Goal: Browse casually: Explore the website without a specific task or goal

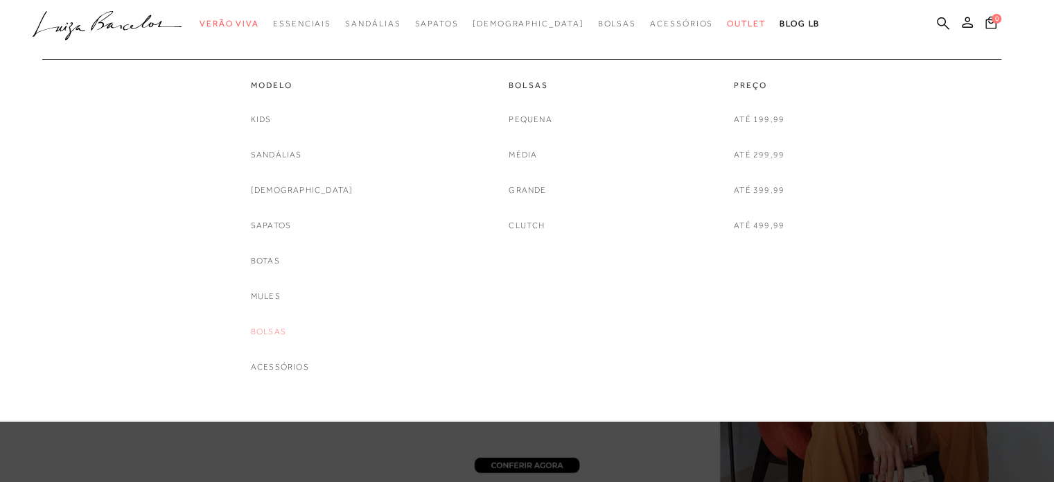
click at [286, 335] on link "Bolsas" at bounding box center [268, 331] width 35 height 15
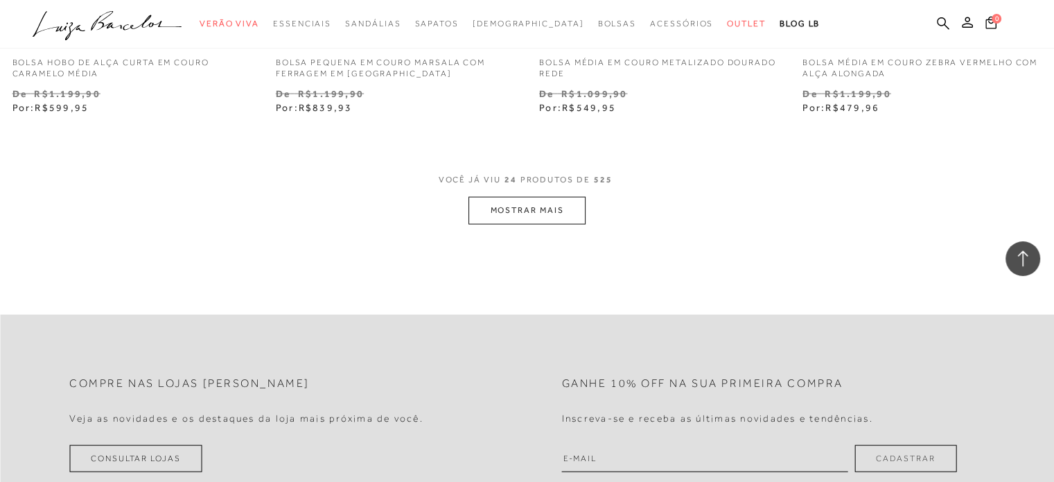
scroll to position [2947, 0]
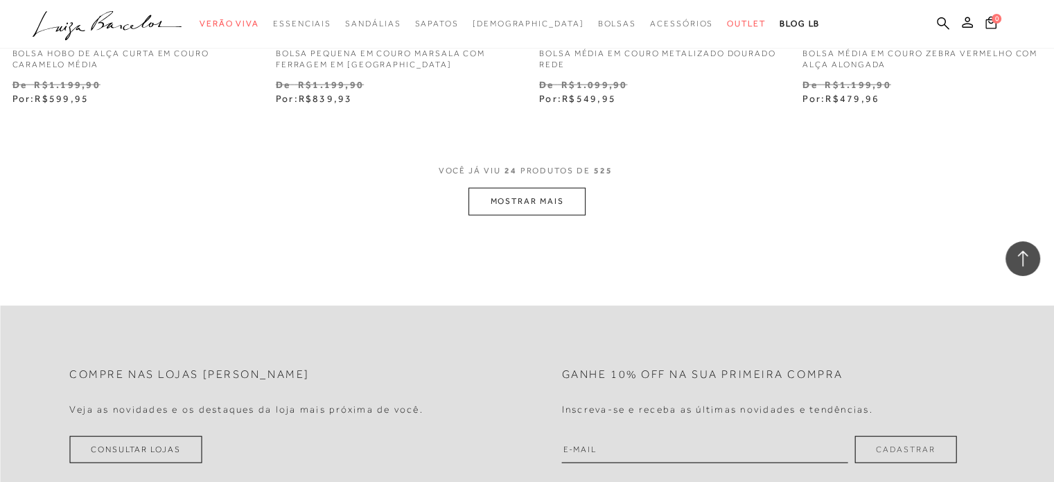
click at [534, 204] on button "MOSTRAR MAIS" at bounding box center [527, 201] width 116 height 27
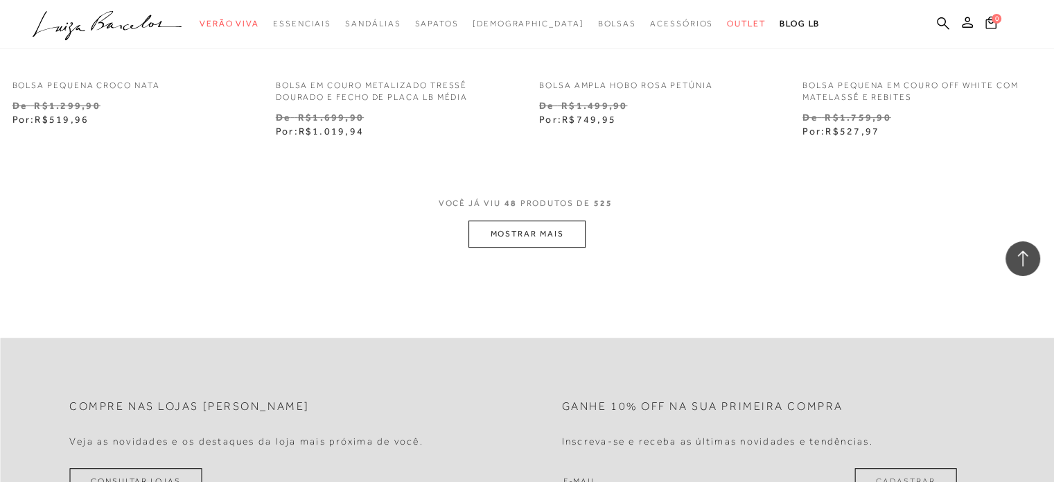
scroll to position [5912, 0]
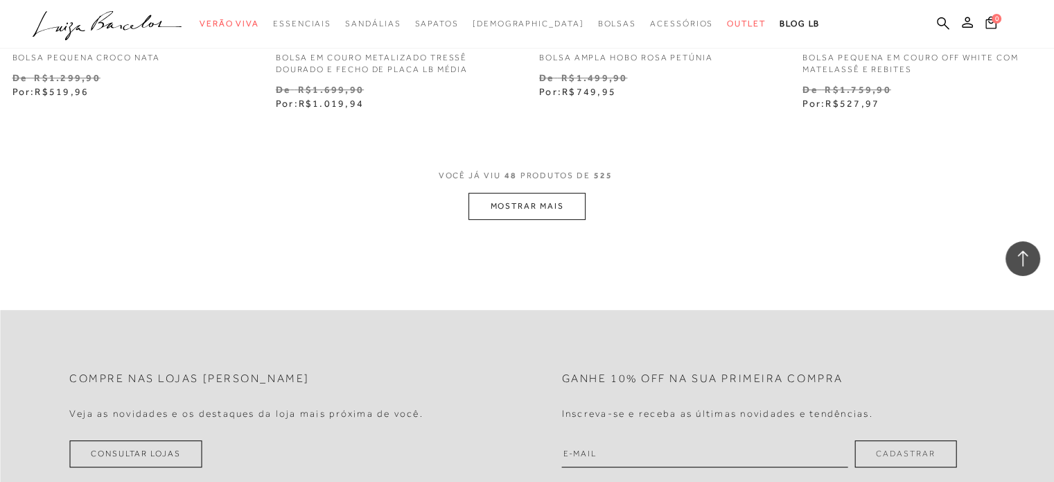
click at [548, 208] on button "MOSTRAR MAIS" at bounding box center [527, 206] width 116 height 27
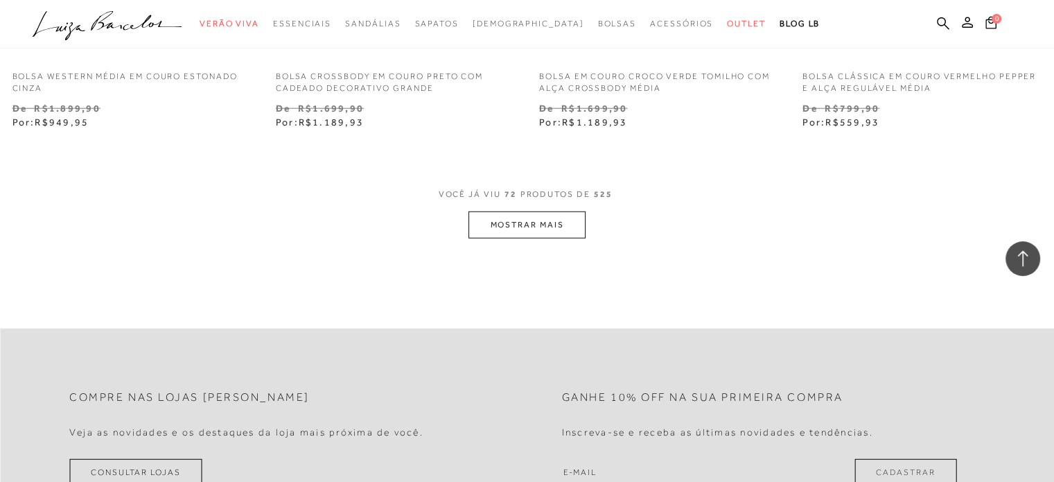
scroll to position [8905, 0]
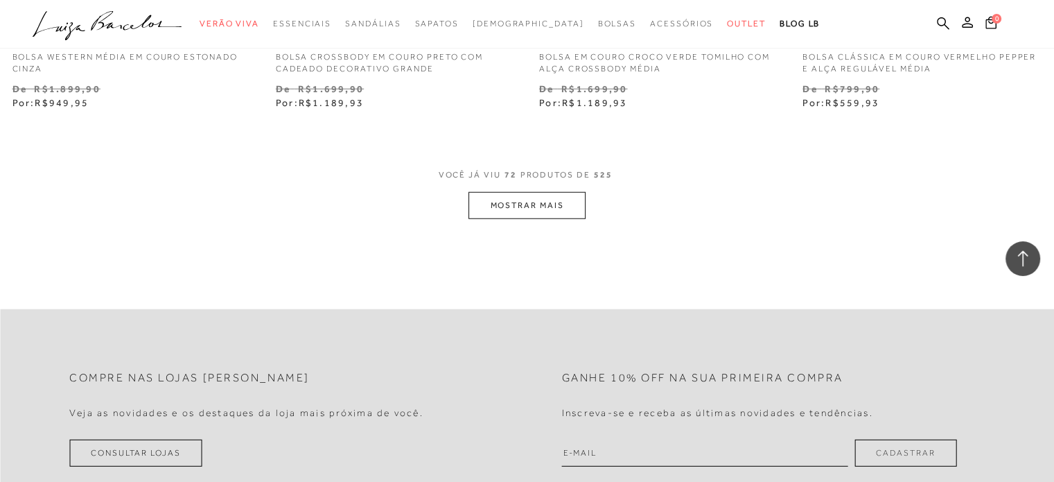
click at [541, 206] on button "MOSTRAR MAIS" at bounding box center [527, 205] width 116 height 27
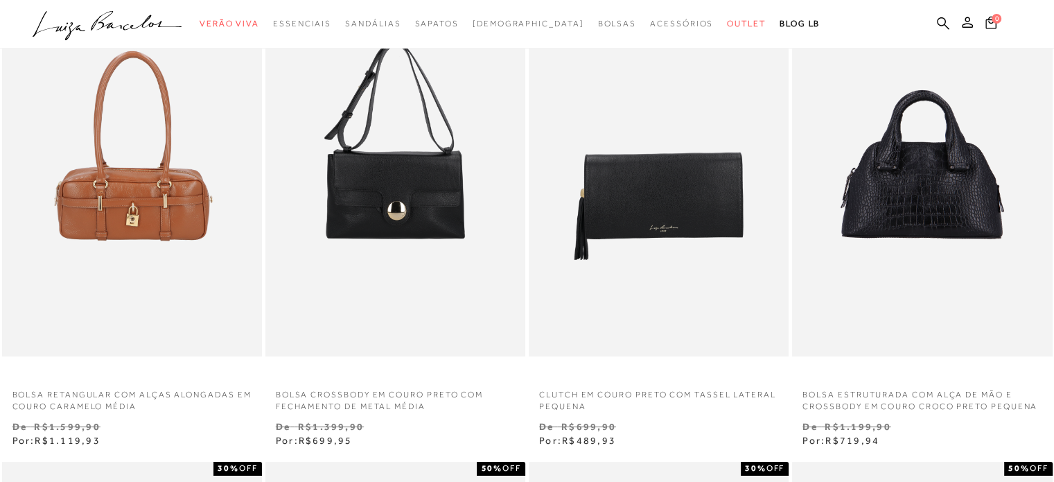
scroll to position [112, 0]
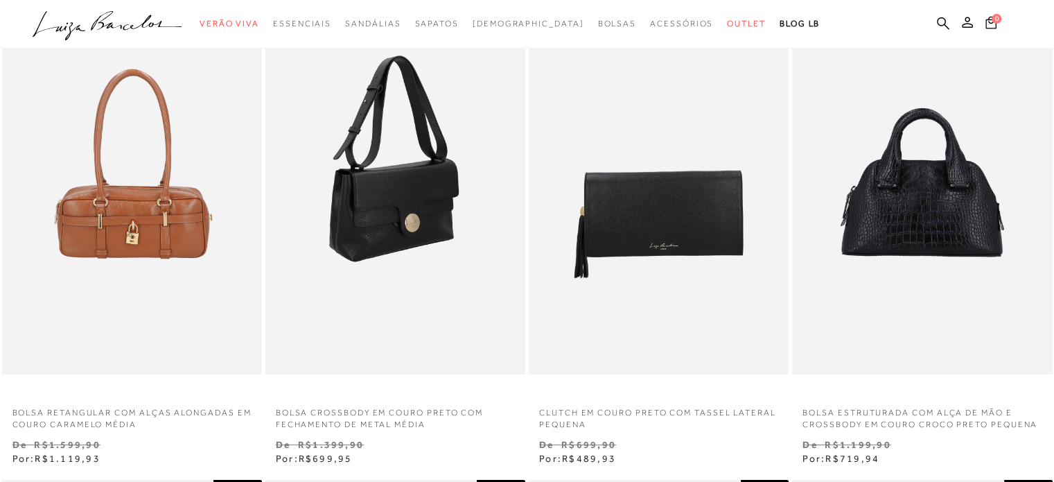
click at [414, 186] on img at bounding box center [396, 180] width 259 height 390
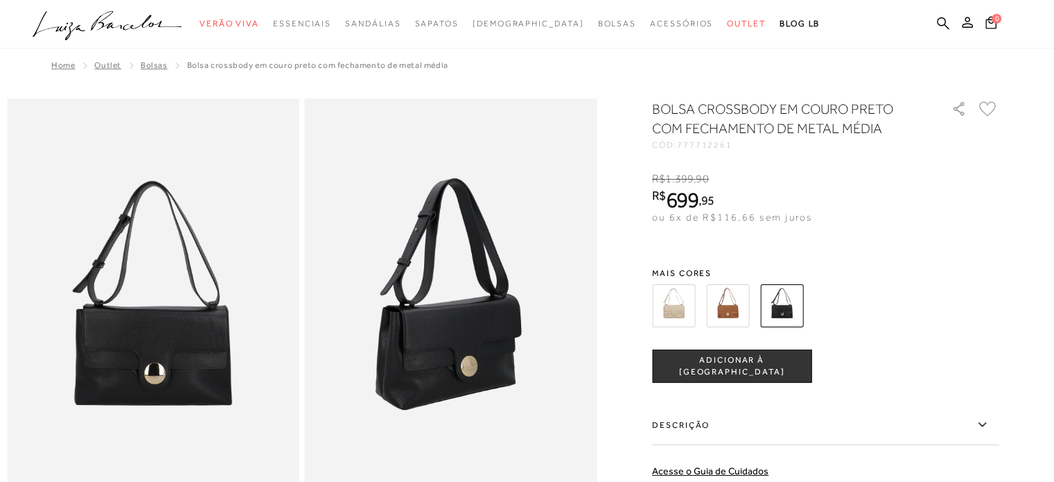
click at [673, 299] on img at bounding box center [673, 305] width 43 height 43
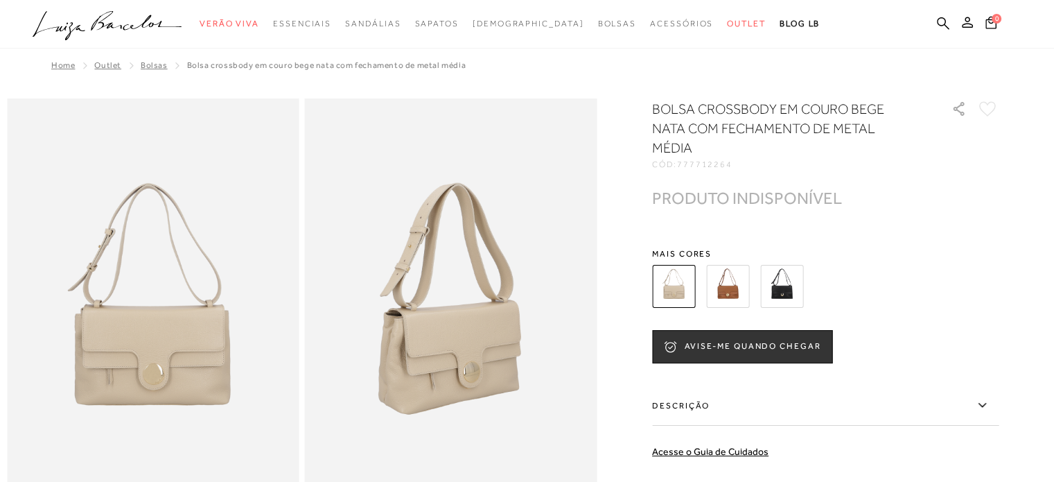
click at [740, 295] on img at bounding box center [727, 286] width 43 height 43
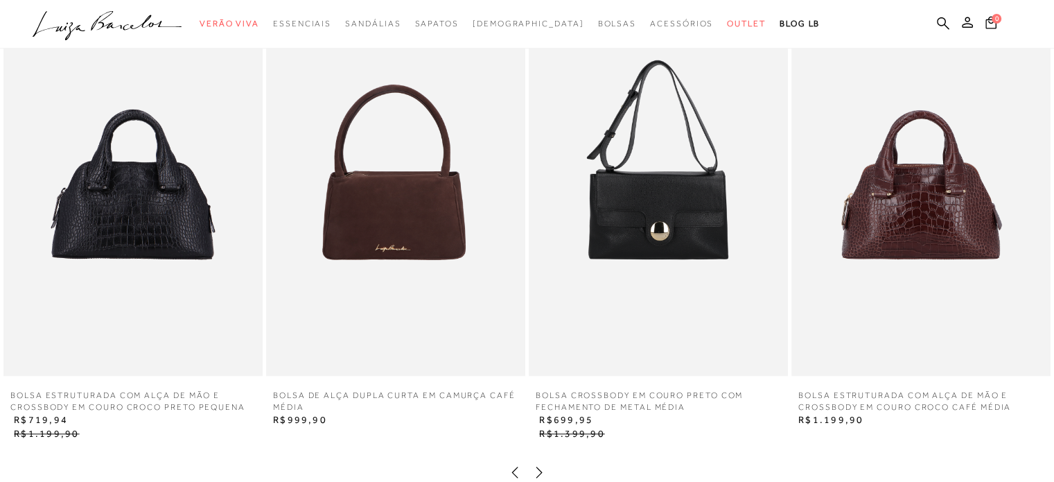
scroll to position [1524, 0]
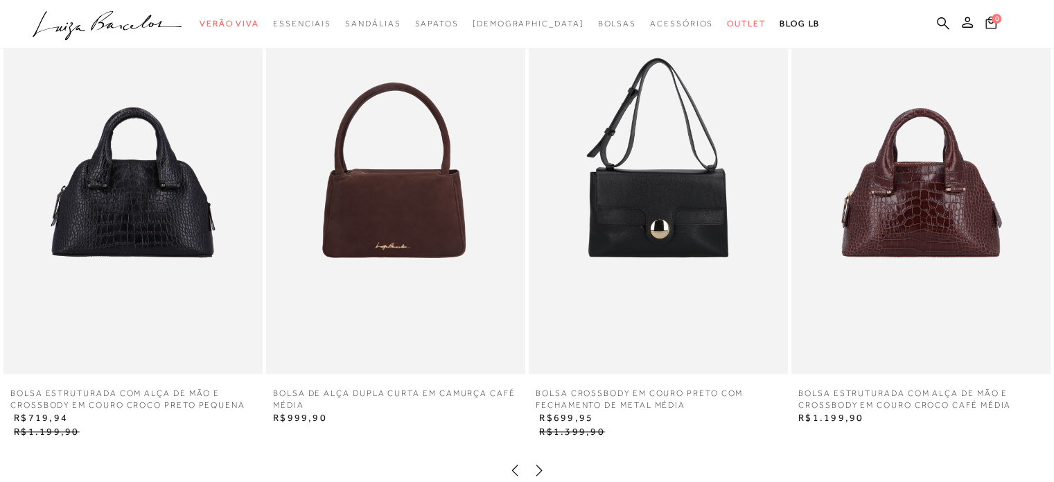
click at [155, 227] on img at bounding box center [132, 179] width 259 height 389
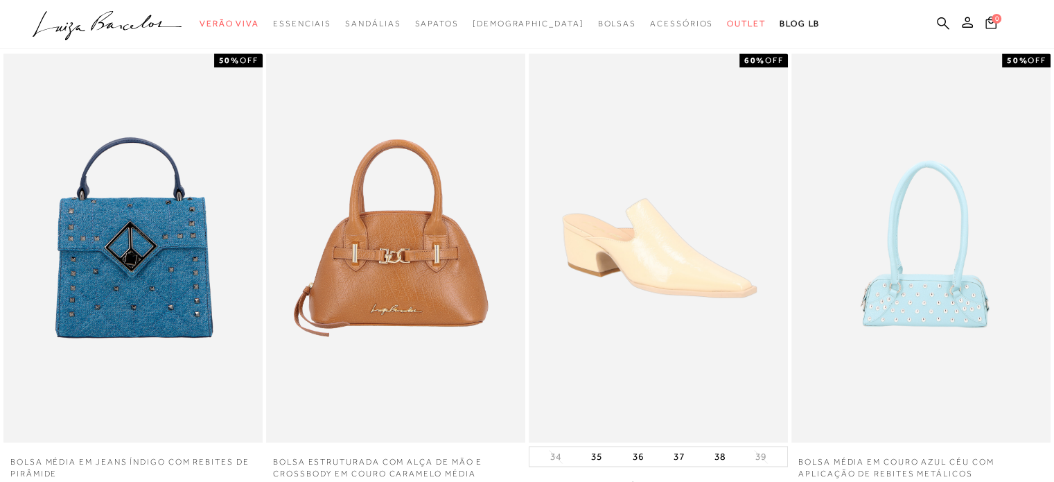
scroll to position [1967, 0]
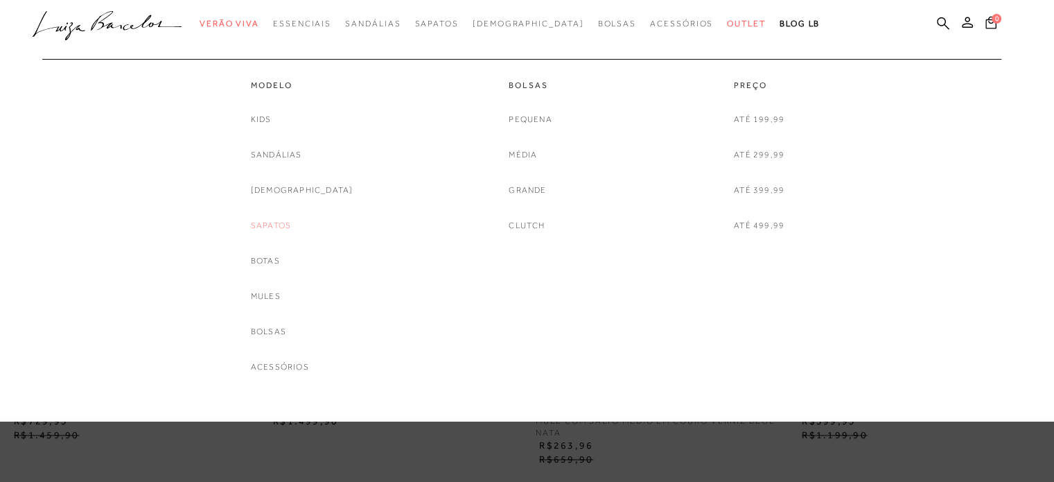
click at [287, 222] on link "Sapatos" at bounding box center [271, 225] width 40 height 15
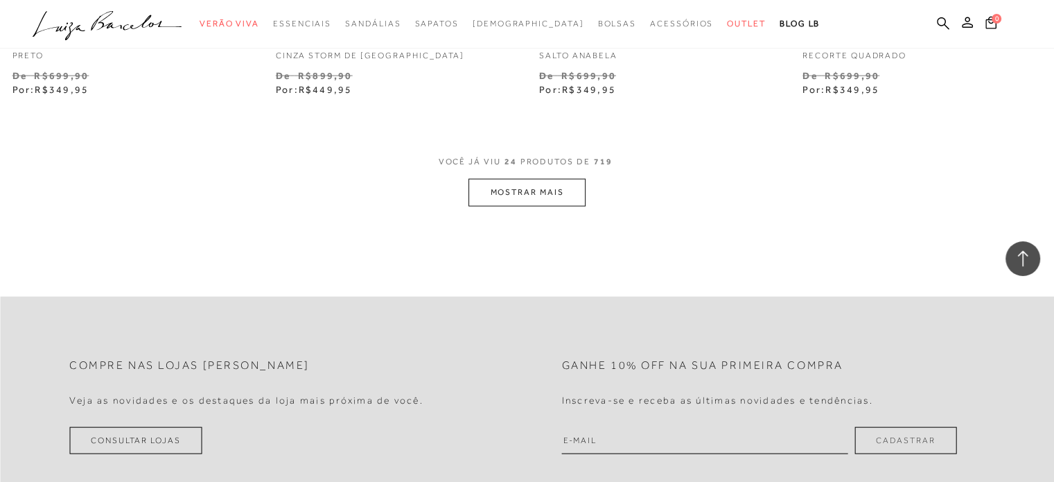
scroll to position [2965, 0]
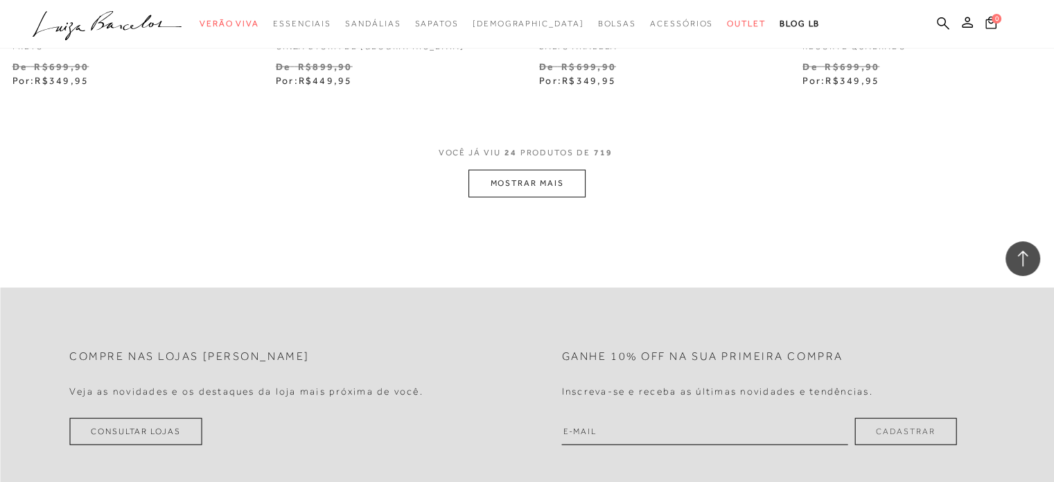
click at [548, 184] on button "MOSTRAR MAIS" at bounding box center [527, 183] width 116 height 27
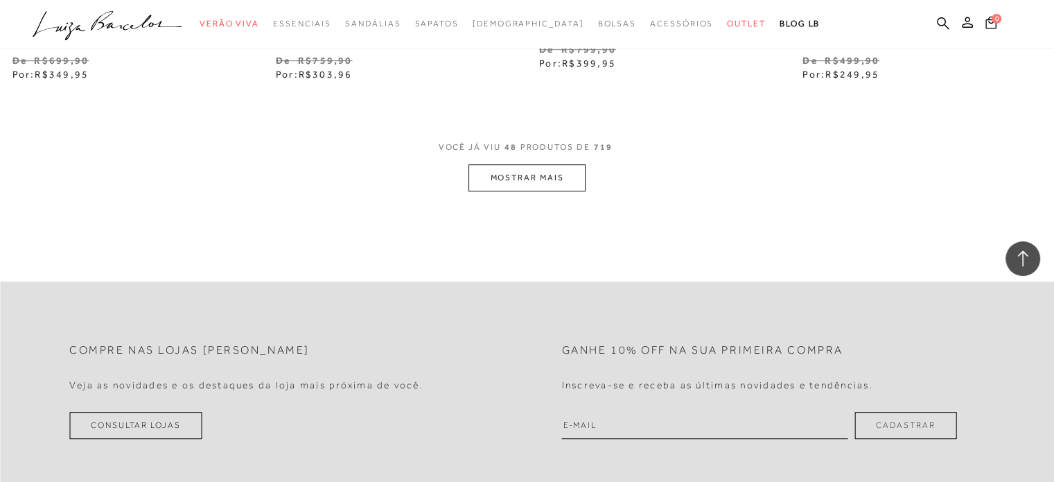
scroll to position [5987, 0]
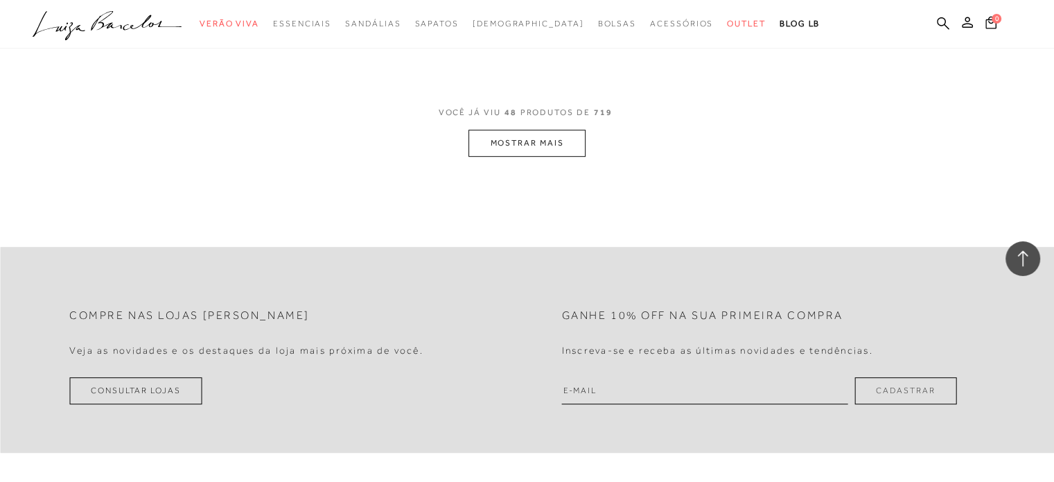
click at [532, 130] on button "MOSTRAR MAIS" at bounding box center [527, 143] width 116 height 27
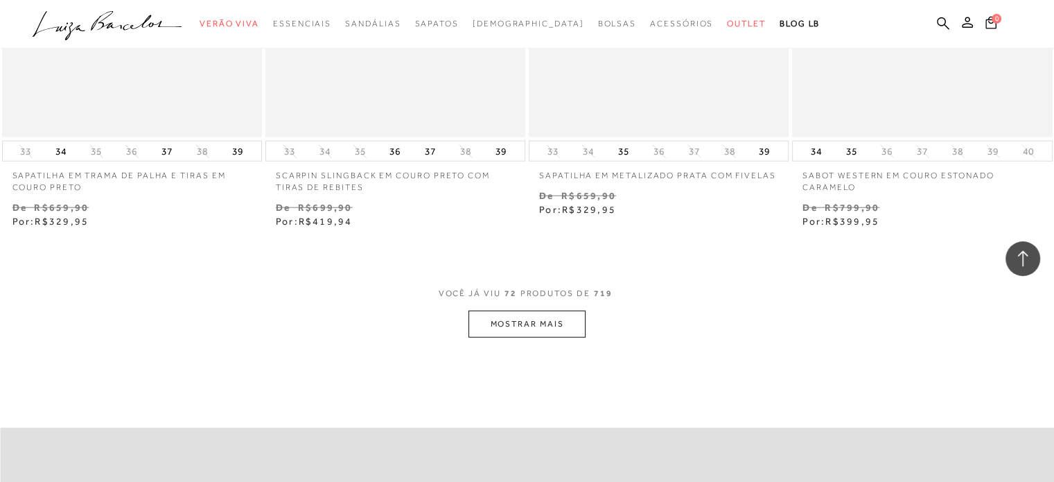
scroll to position [9009, 0]
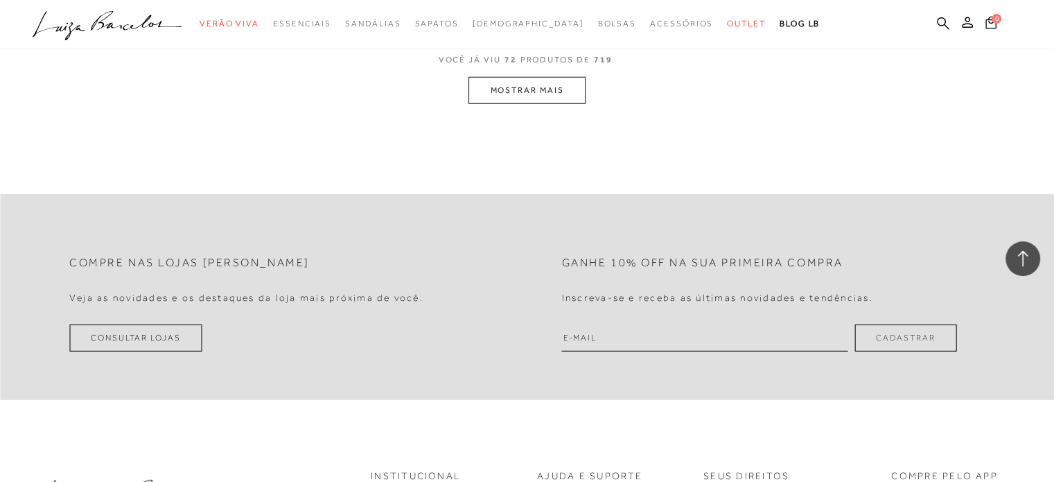
click at [525, 80] on button "MOSTRAR MAIS" at bounding box center [527, 90] width 116 height 27
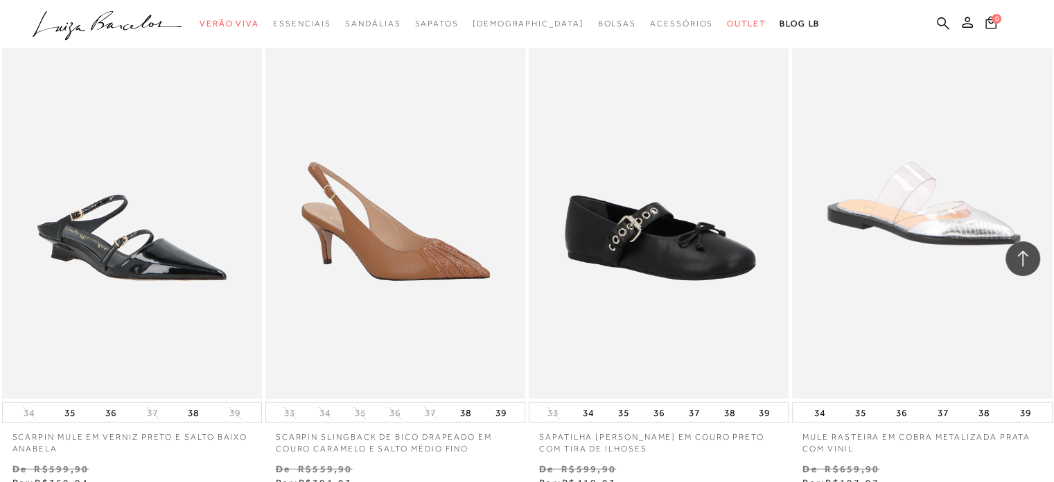
scroll to position [11978, 0]
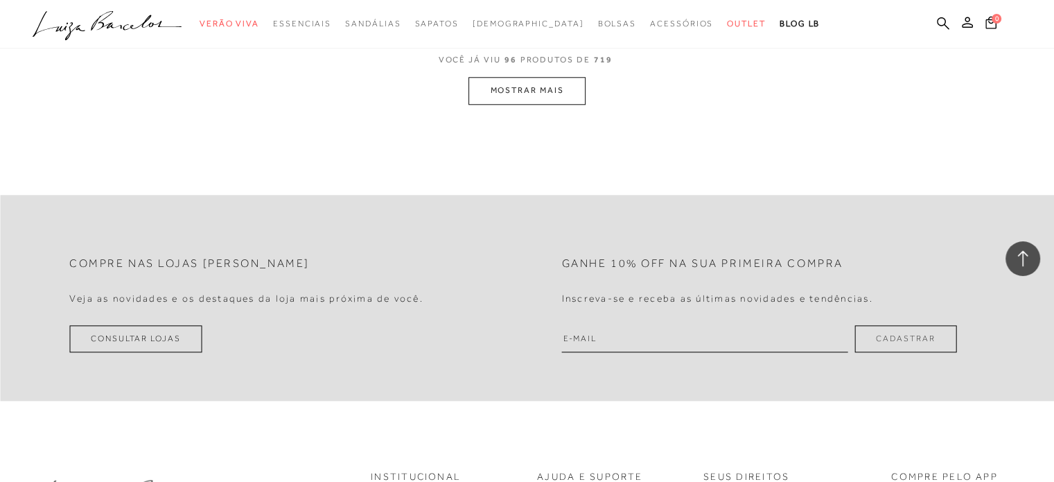
click at [518, 80] on button "MOSTRAR MAIS" at bounding box center [527, 90] width 116 height 27
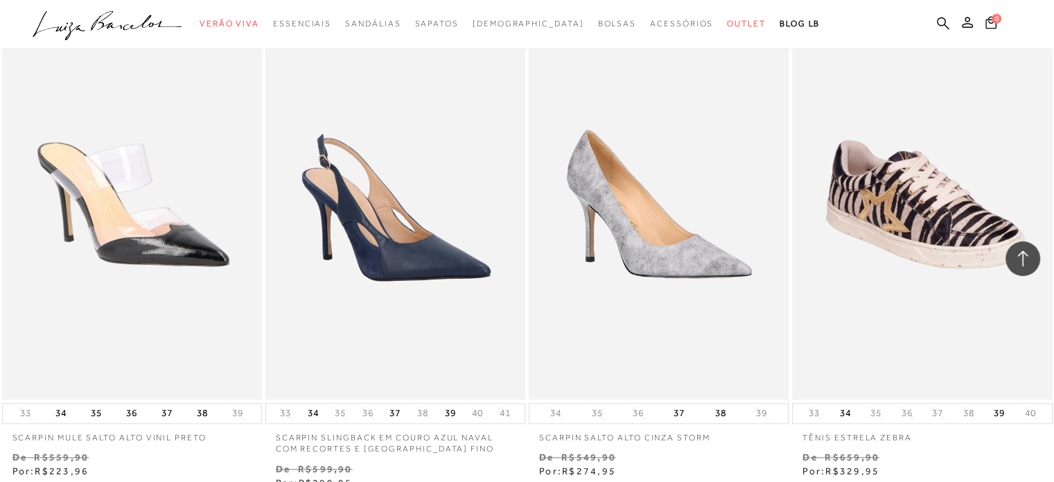
scroll to position [14947, 0]
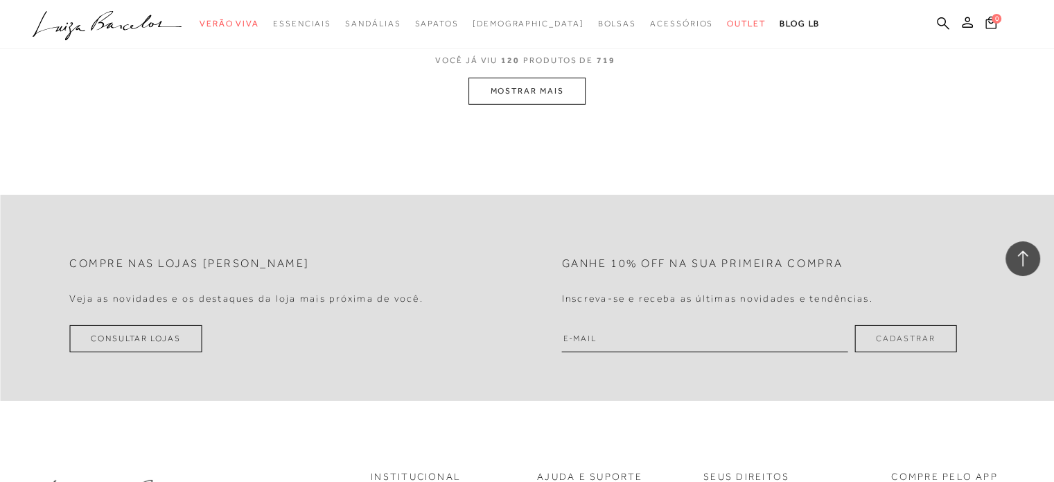
click at [527, 80] on button "MOSTRAR MAIS" at bounding box center [527, 91] width 116 height 27
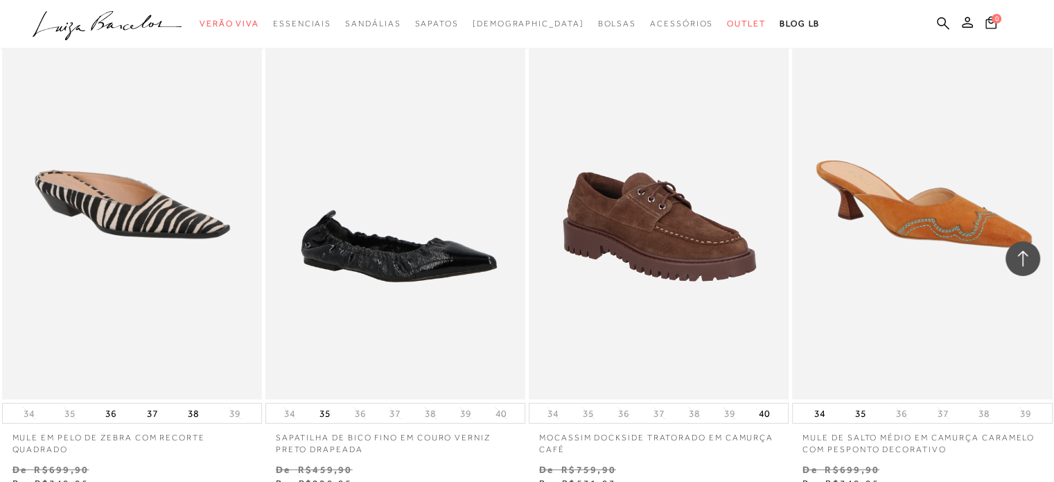
scroll to position [17929, 0]
